Goal: Task Accomplishment & Management: Manage account settings

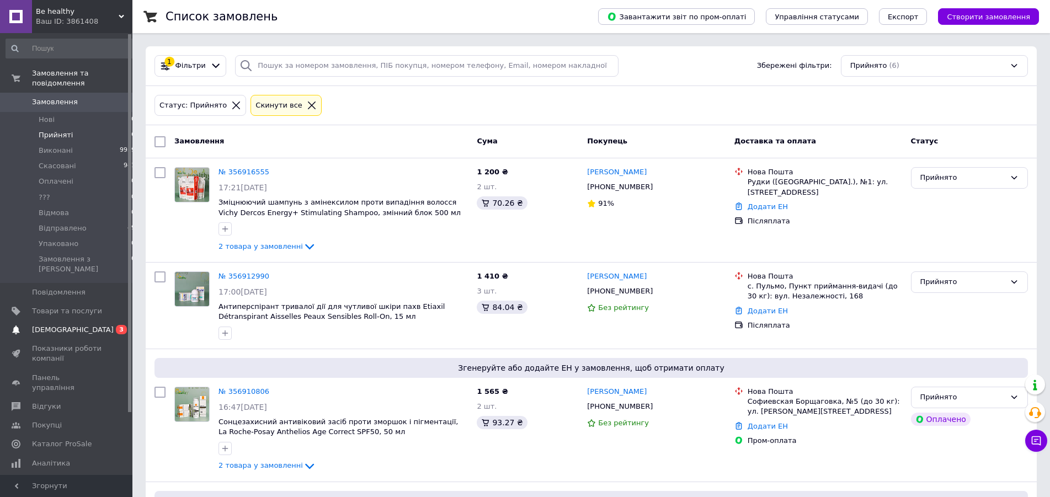
click at [43, 325] on span "[DEMOGRAPHIC_DATA]" at bounding box center [73, 330] width 82 height 10
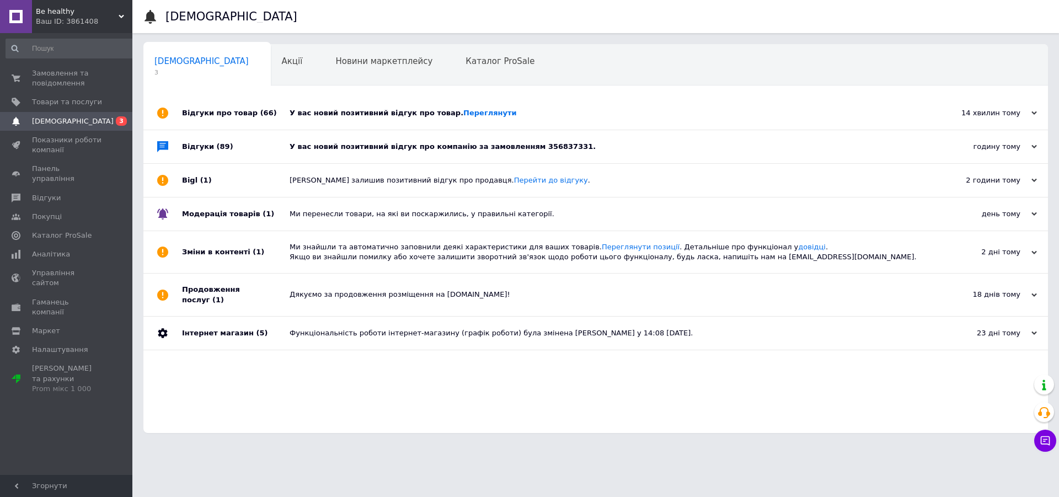
click at [378, 146] on div "У вас новий позитивний відгук про компанію за замовленням 356837331." at bounding box center [608, 147] width 637 height 10
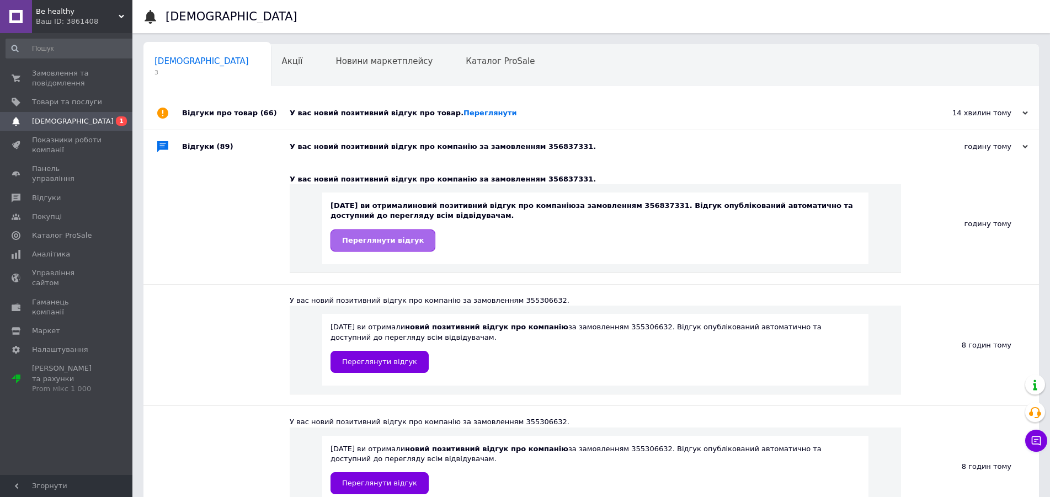
click at [383, 240] on span "Переглянути відгук" at bounding box center [383, 240] width 82 height 8
click at [463, 110] on link "Переглянути" at bounding box center [490, 113] width 54 height 8
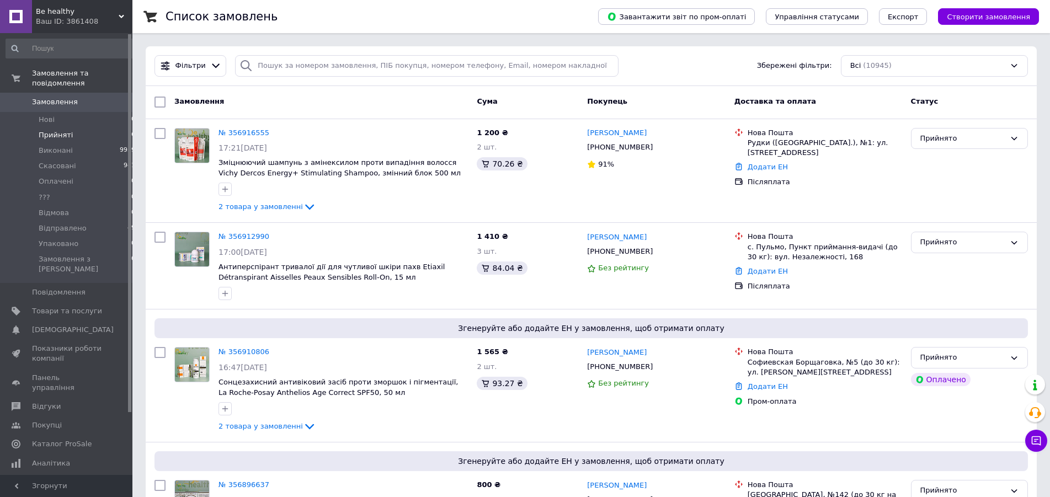
click at [60, 130] on span "Прийняті" at bounding box center [56, 135] width 34 height 10
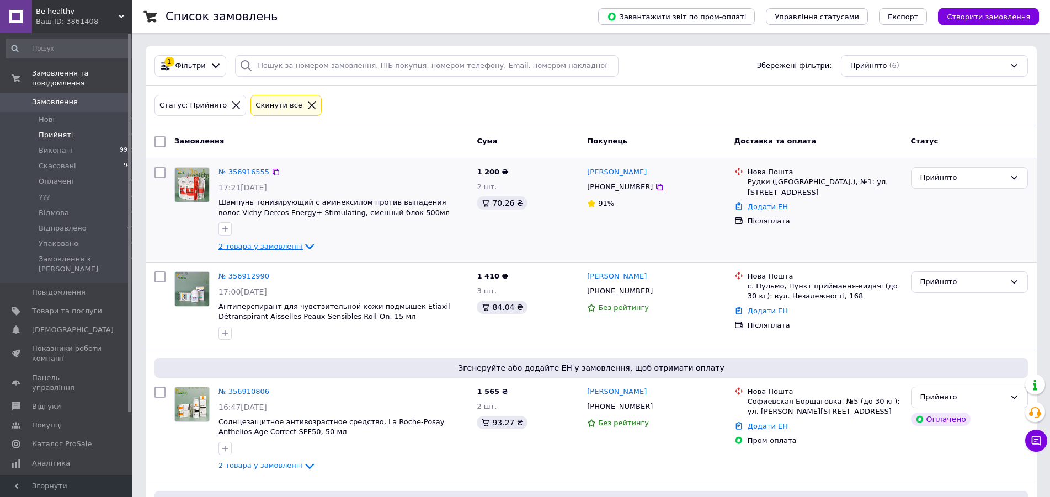
click at [284, 244] on span "2 товара у замовленні" at bounding box center [260, 246] width 84 height 8
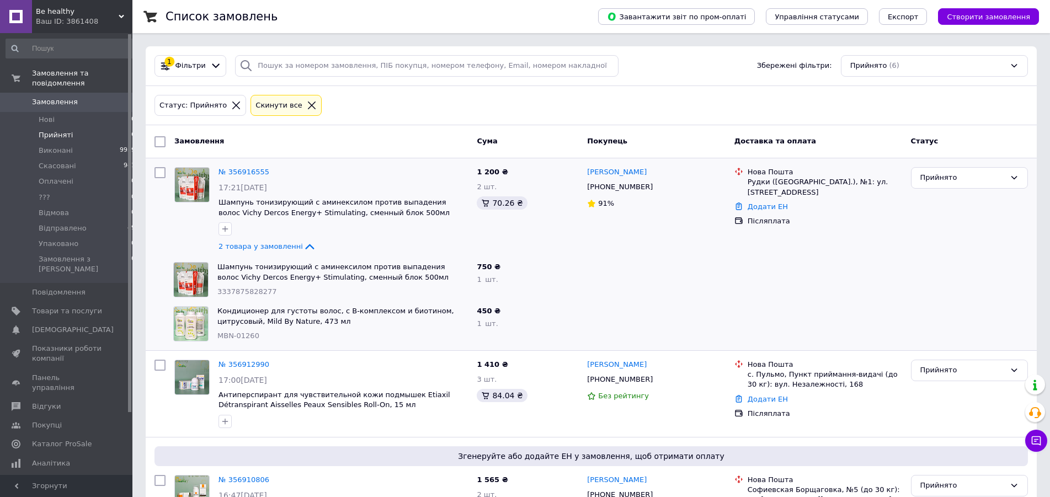
scroll to position [113, 0]
